Goal: Information Seeking & Learning: Learn about a topic

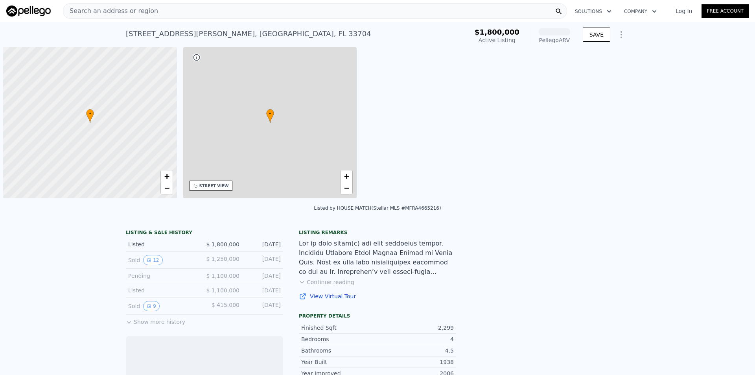
scroll to position [0, 3]
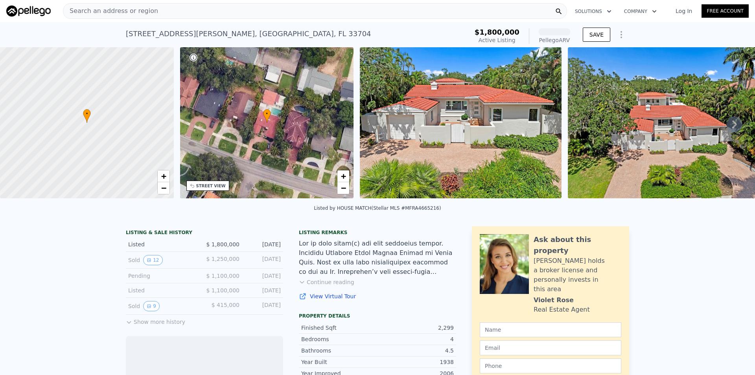
click at [154, 325] on button "Show more history" at bounding box center [155, 320] width 59 height 11
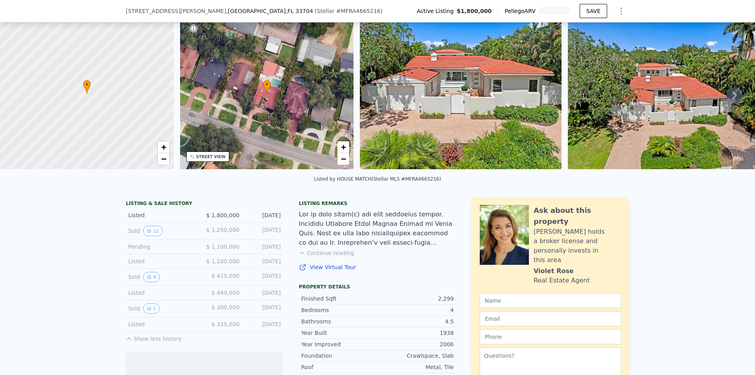
scroll to position [37, 0]
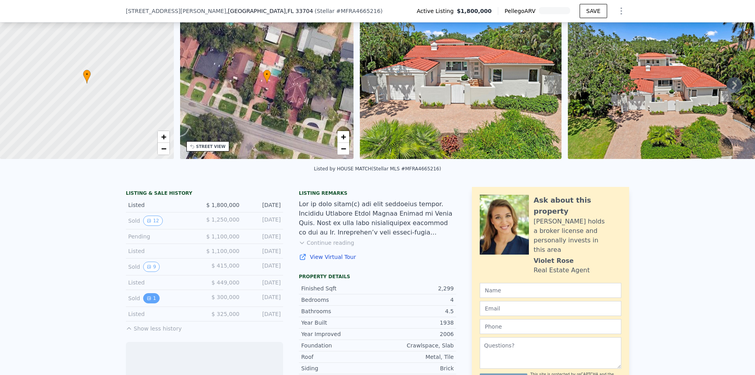
click at [149, 303] on button "1" at bounding box center [151, 298] width 17 height 10
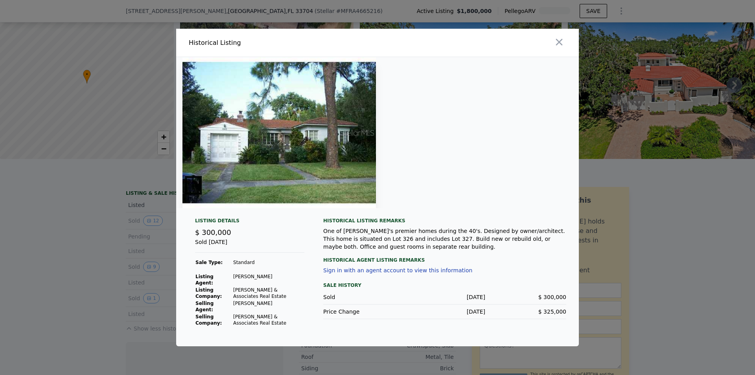
drag, startPoint x: 136, startPoint y: 300, endPoint x: 143, endPoint y: 286, distance: 16.2
click at [133, 304] on div at bounding box center [377, 187] width 755 height 375
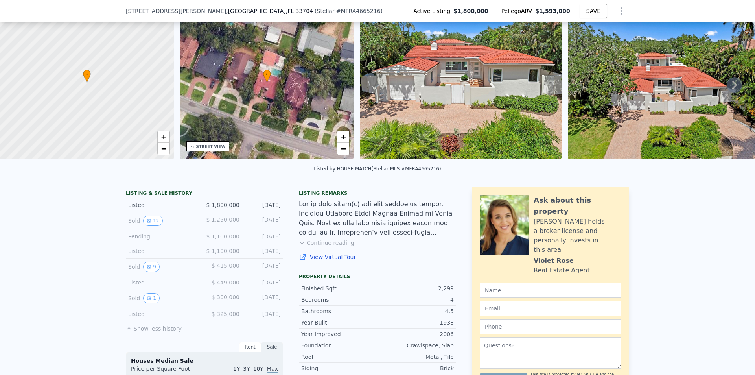
click at [141, 275] on div "Sold 9 $ 415,000 [DATE]" at bounding box center [204, 266] width 157 height 17
click at [147, 269] on icon "View historical data" at bounding box center [149, 266] width 5 height 5
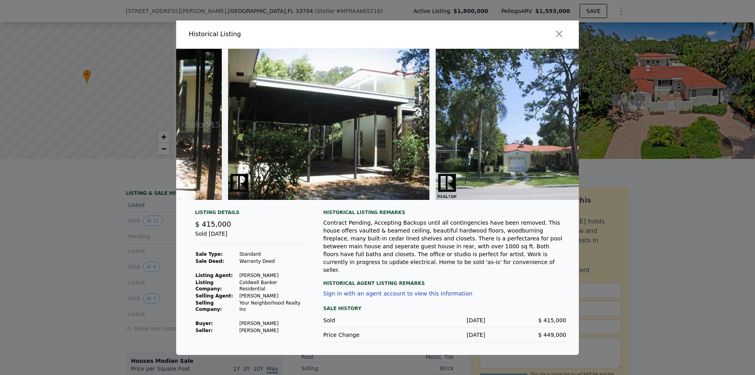
scroll to position [0, 1395]
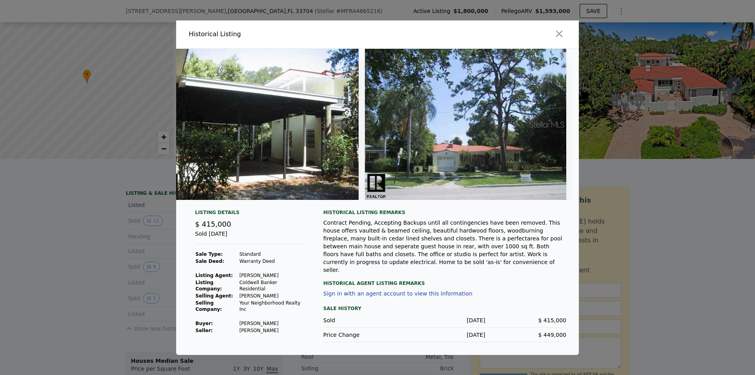
click at [149, 234] on div at bounding box center [377, 187] width 755 height 375
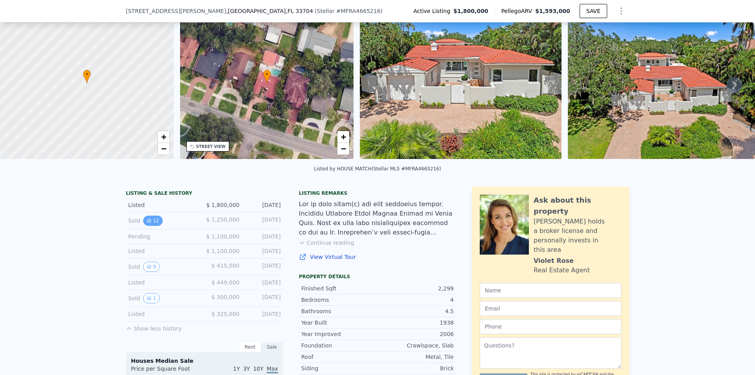
click at [144, 226] on button "12" at bounding box center [152, 221] width 19 height 10
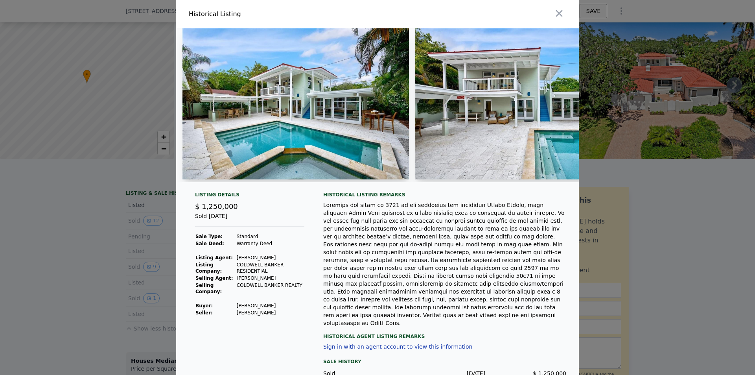
click at [140, 181] on div at bounding box center [377, 187] width 755 height 375
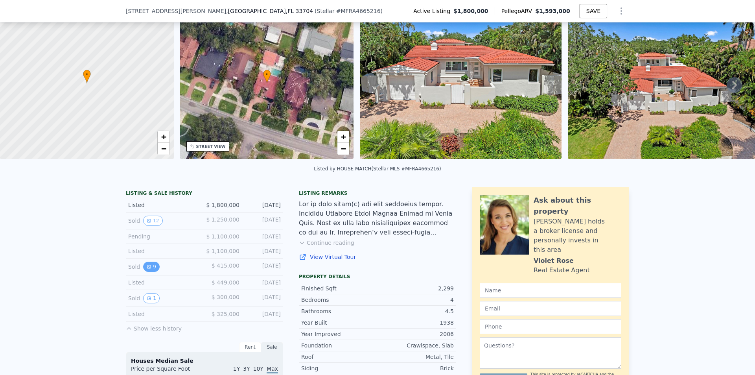
click at [150, 270] on button "9" at bounding box center [151, 267] width 17 height 10
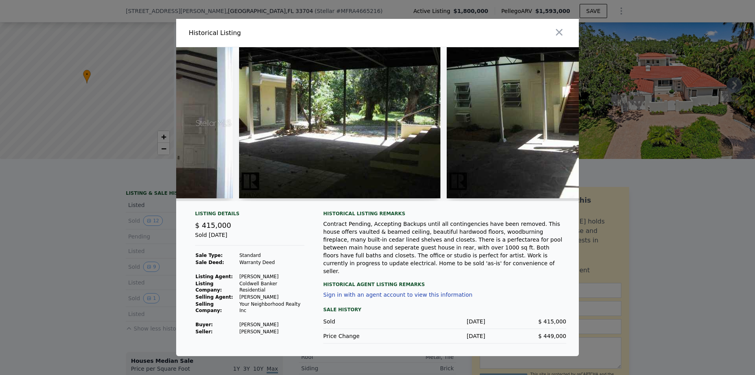
scroll to position [0, 960]
